Goal: Task Accomplishment & Management: Complete application form

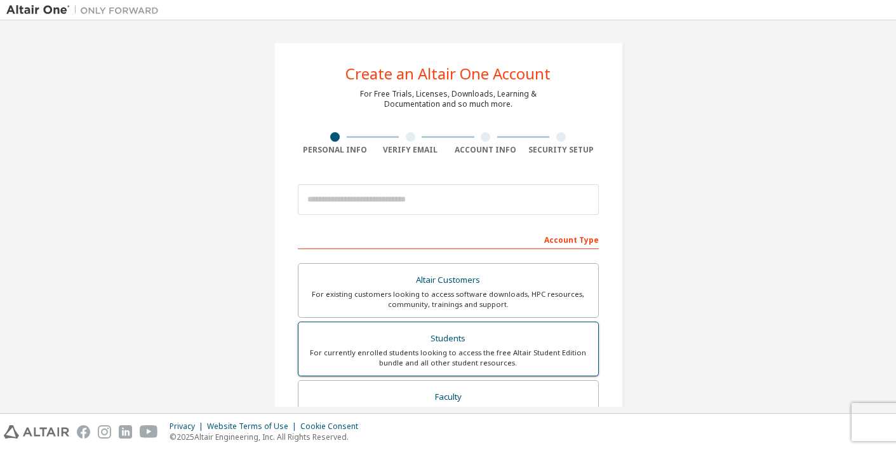
click at [527, 336] on div "Students" at bounding box center [448, 339] width 285 height 18
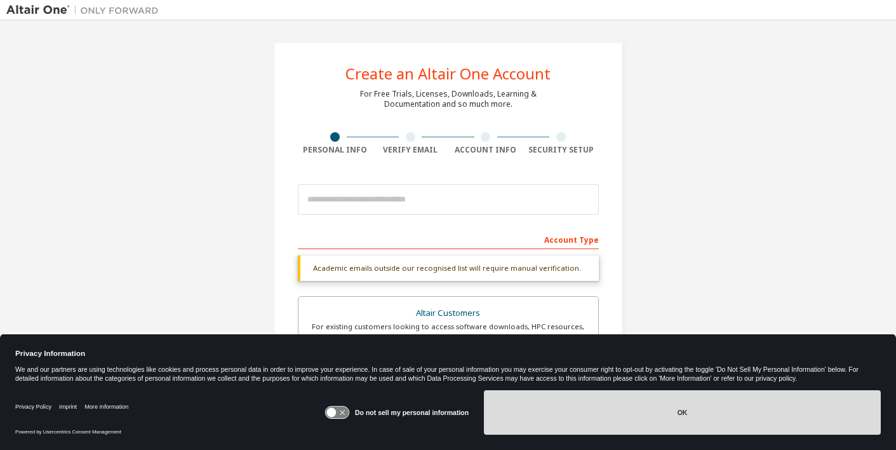
click at [570, 400] on button "OK" at bounding box center [682, 412] width 397 height 44
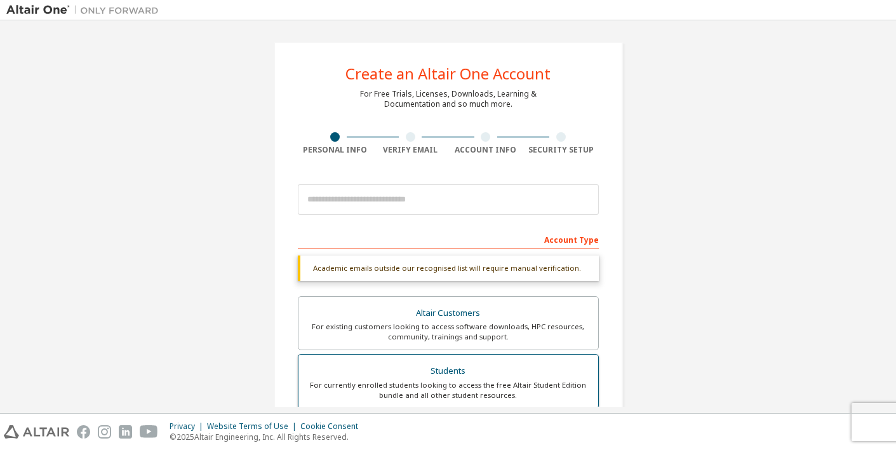
click at [485, 382] on div "For currently enrolled students looking to access the free Altair Student Editi…" at bounding box center [448, 390] width 285 height 20
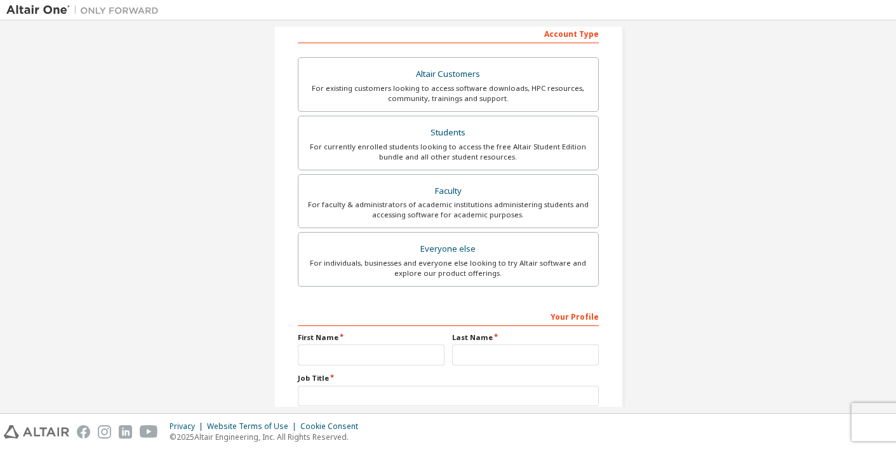
scroll to position [207, 0]
click at [399, 146] on div "For currently enrolled students looking to access the free Altair Student Editi…" at bounding box center [448, 150] width 285 height 20
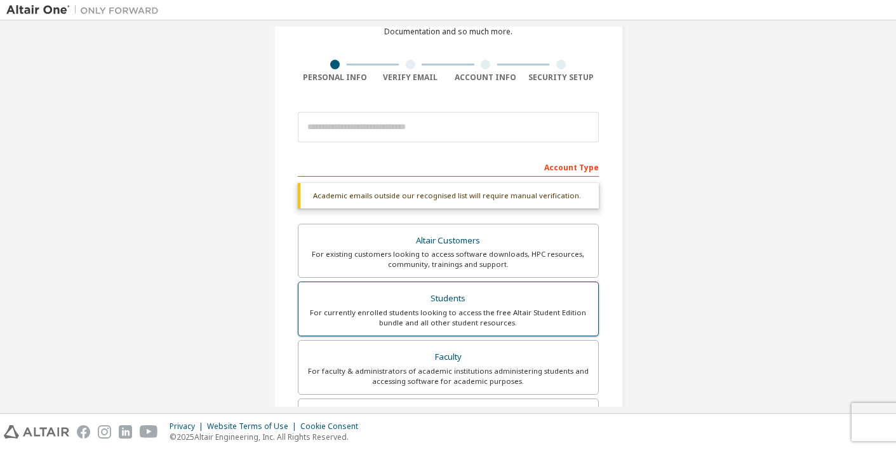
scroll to position [76, 0]
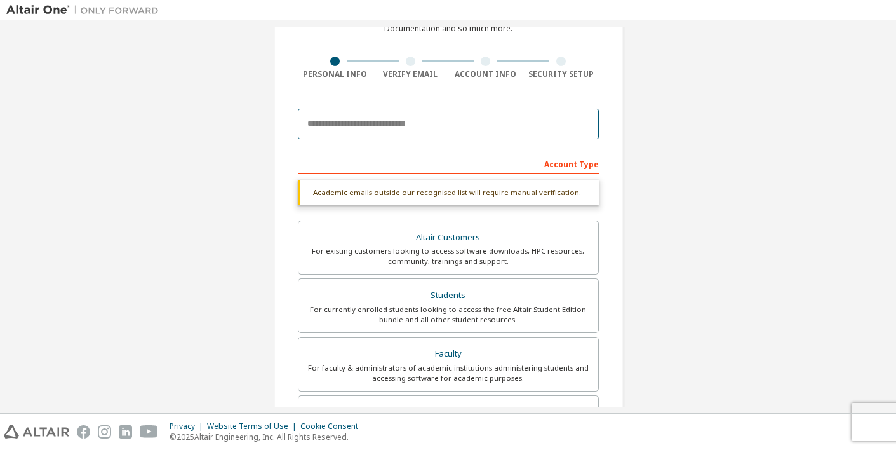
click at [385, 122] on input "email" at bounding box center [448, 124] width 301 height 30
type input "**********"
click at [778, 174] on div "**********" at bounding box center [447, 304] width 883 height 706
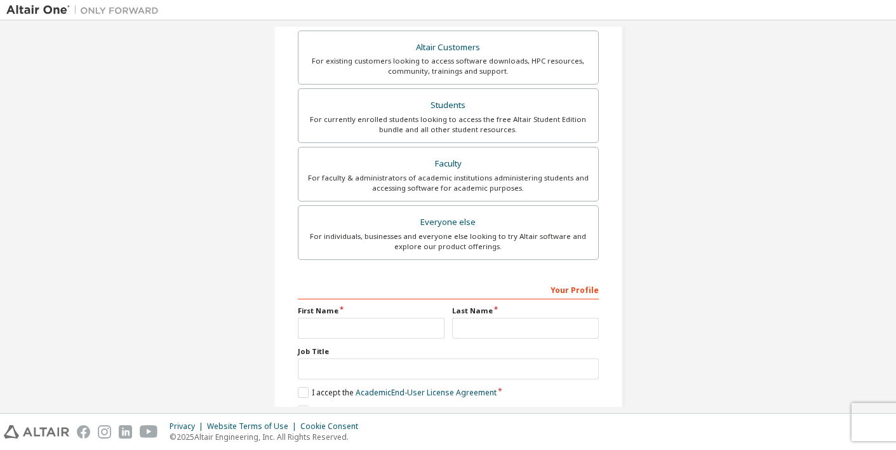
scroll to position [326, 0]
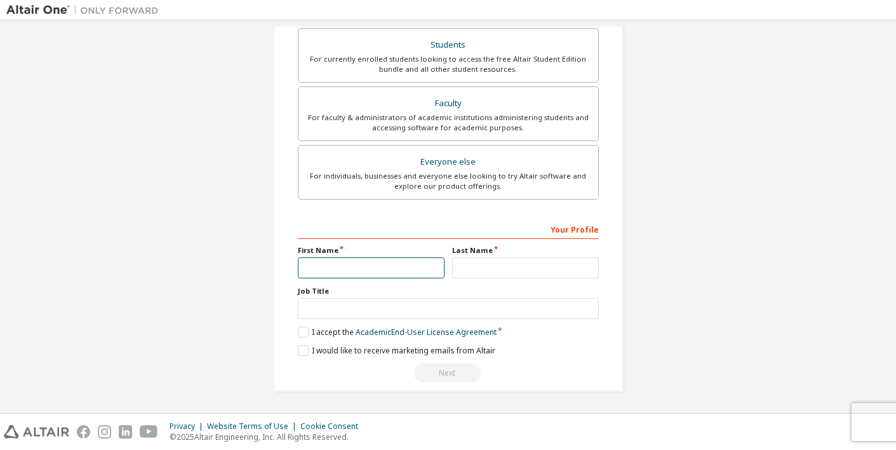
click at [321, 264] on input "text" at bounding box center [371, 267] width 147 height 21
type input "******"
type input "*******"
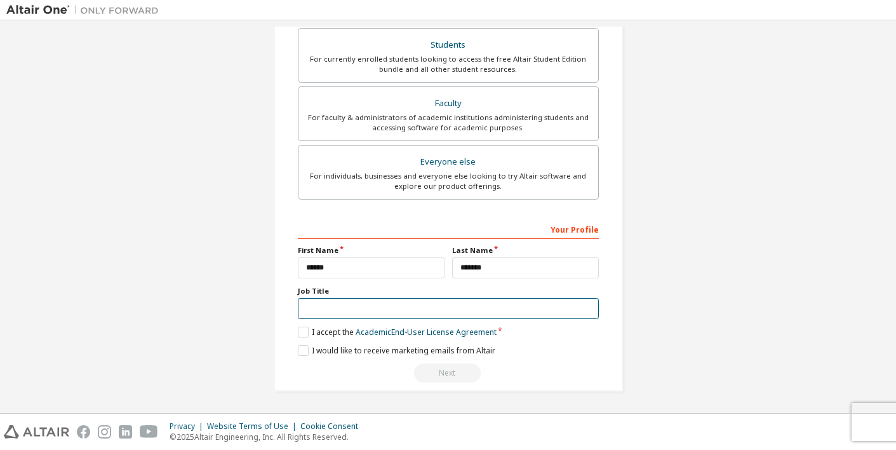
click at [384, 304] on input "text" at bounding box center [448, 308] width 301 height 21
type input "*******"
click at [299, 331] on label "I accept the Academic End-User License Agreement" at bounding box center [397, 331] width 199 height 11
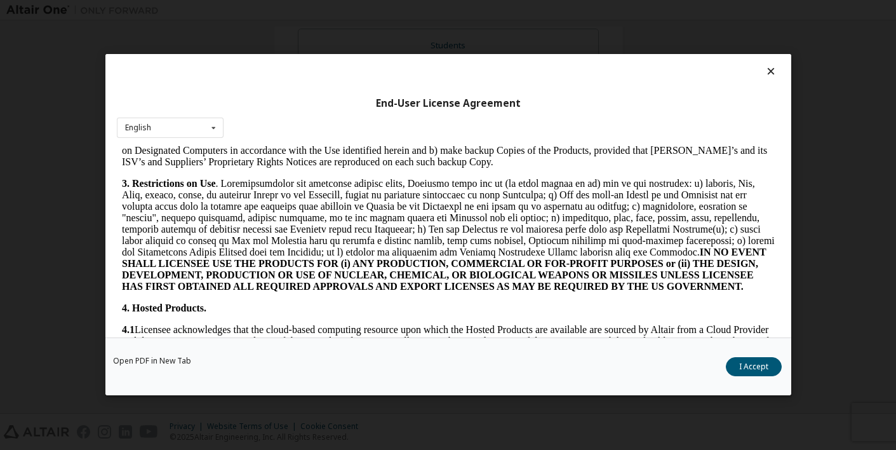
scroll to position [961, 0]
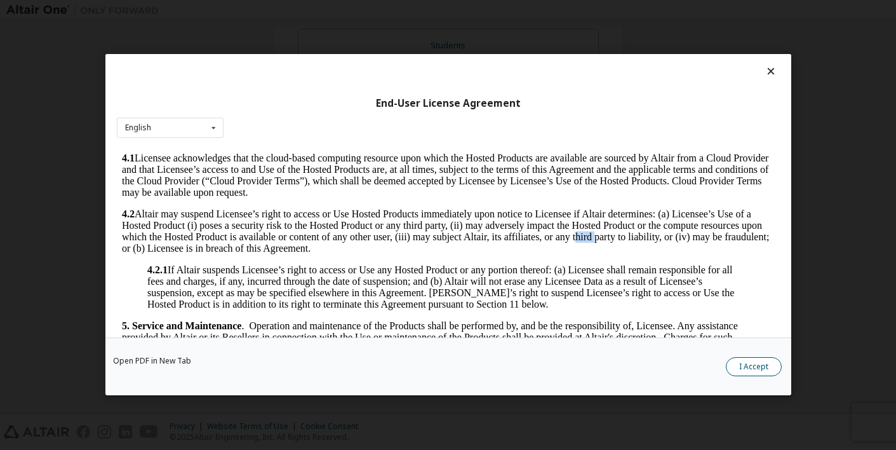
click at [753, 370] on button "I Accept" at bounding box center [754, 367] width 56 height 19
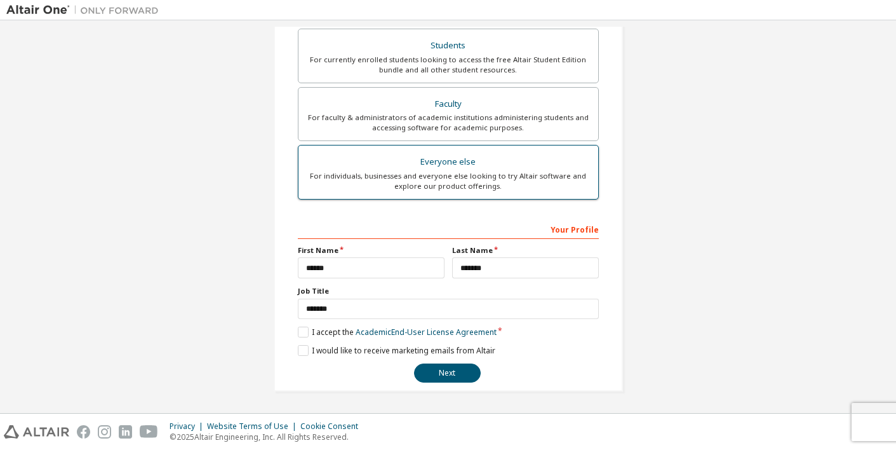
scroll to position [285, 0]
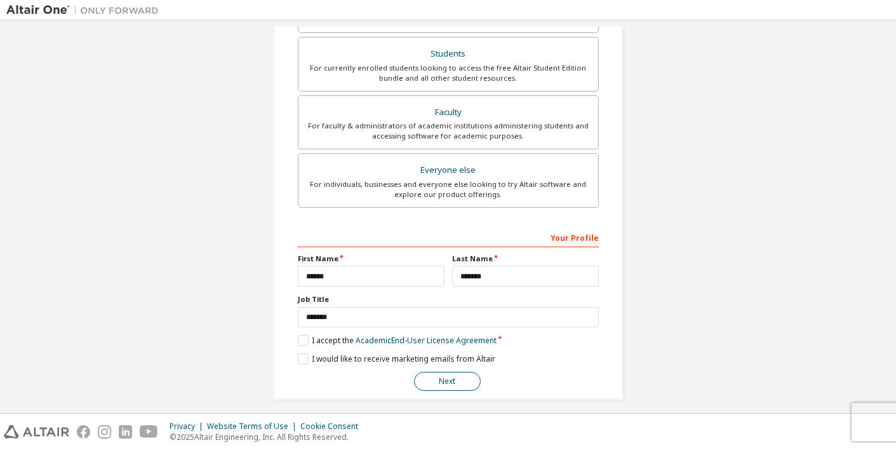
click at [453, 380] on button "Next" at bounding box center [447, 381] width 67 height 19
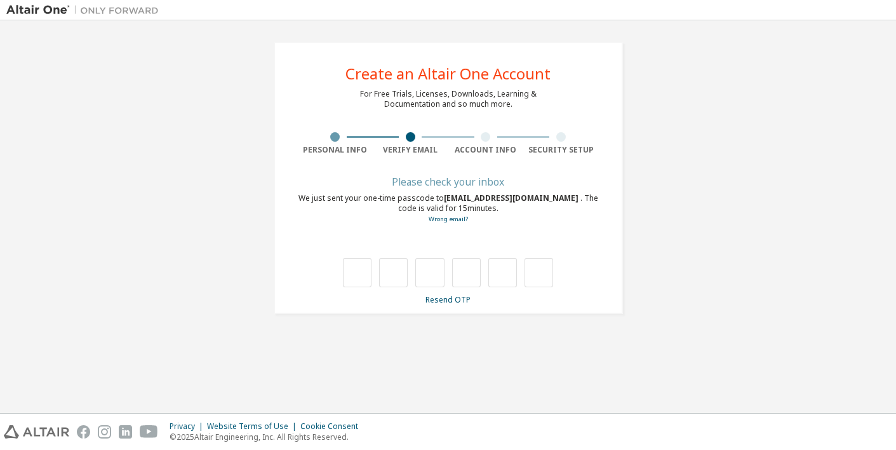
scroll to position [0, 0]
click at [354, 276] on input "text" at bounding box center [357, 272] width 29 height 29
click at [455, 198] on span "rayleejohnson13@ou.edu" at bounding box center [512, 197] width 137 height 11
click at [434, 198] on div "We just sent your one-time passcode to rayleejohnson13@ou.edu . The code is val…" at bounding box center [448, 208] width 301 height 31
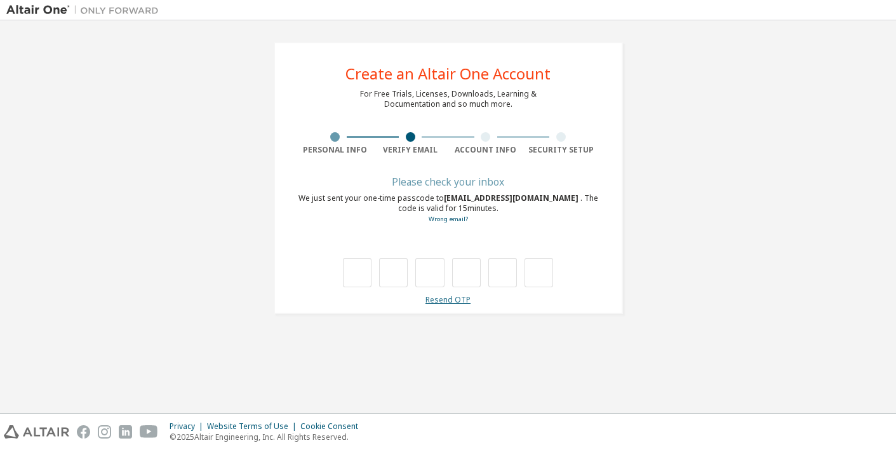
click at [438, 302] on link "Resend OTP" at bounding box center [447, 299] width 45 height 11
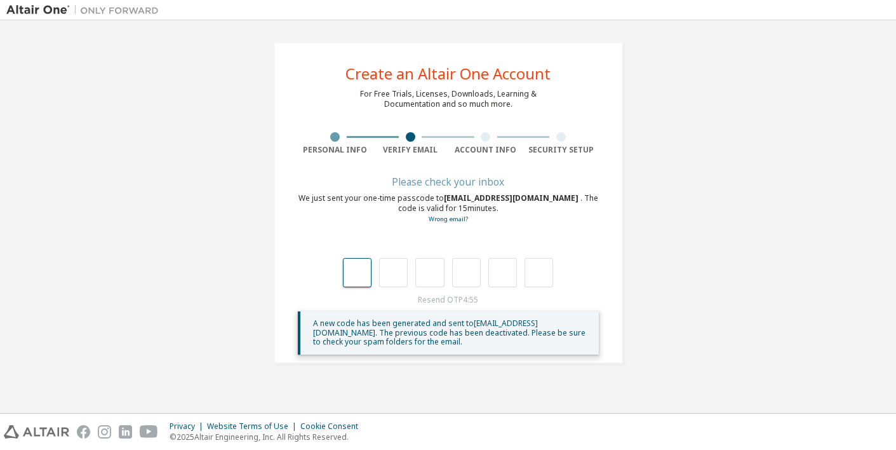
click at [361, 262] on input "text" at bounding box center [357, 272] width 29 height 29
click at [354, 268] on input "text" at bounding box center [357, 272] width 29 height 29
type input "*"
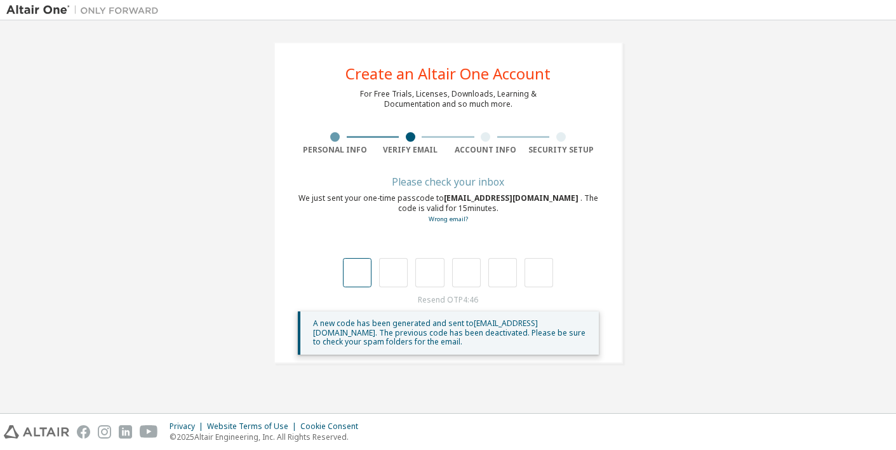
type input "*"
